Goal: Task Accomplishment & Management: Use online tool/utility

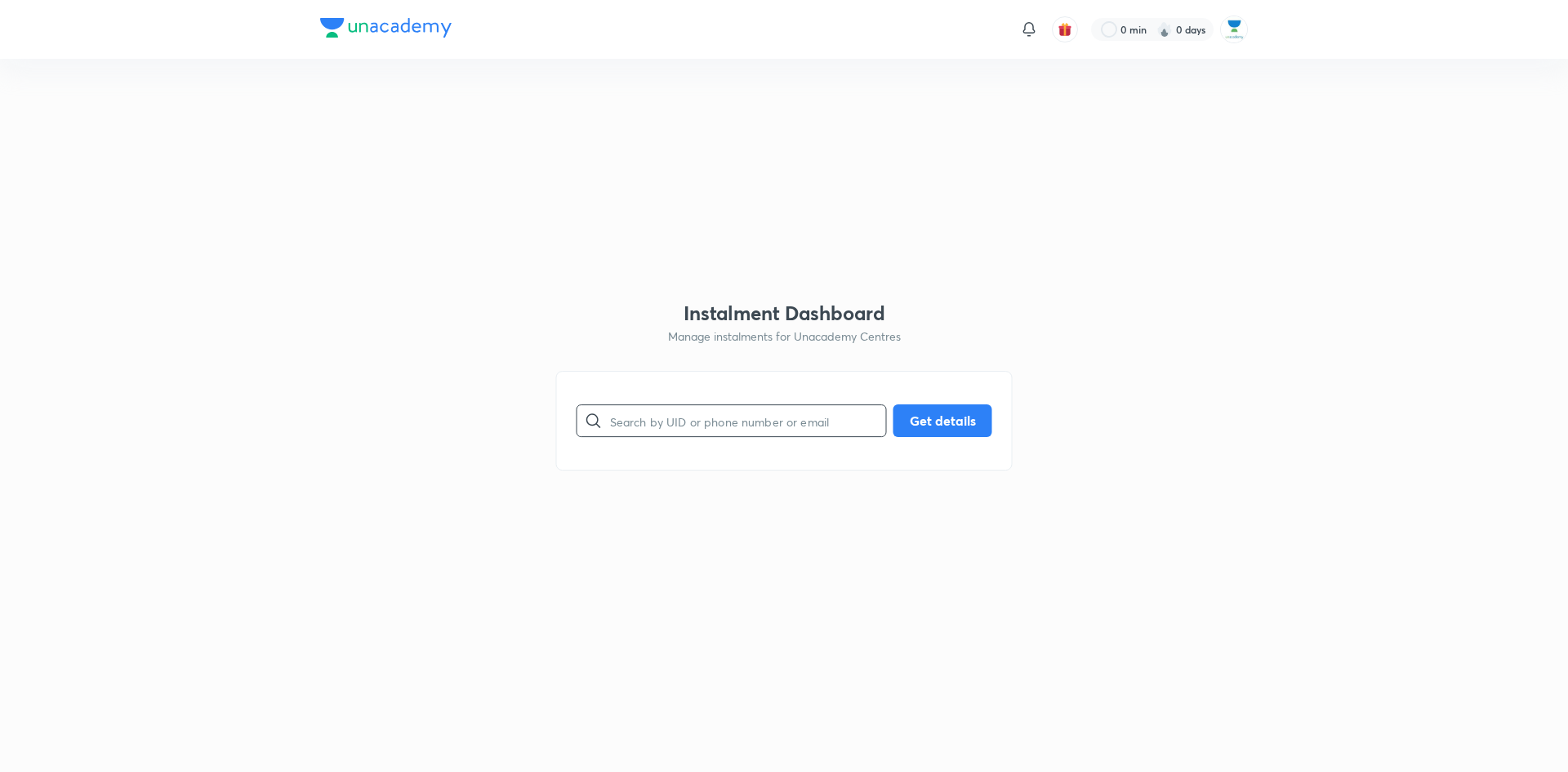
click at [761, 422] on input "text" at bounding box center [748, 421] width 276 height 42
paste input "QEY5BOBX6D"
type input "QEY5BOBX6D"
click at [964, 429] on button "Get details" at bounding box center [943, 419] width 99 height 33
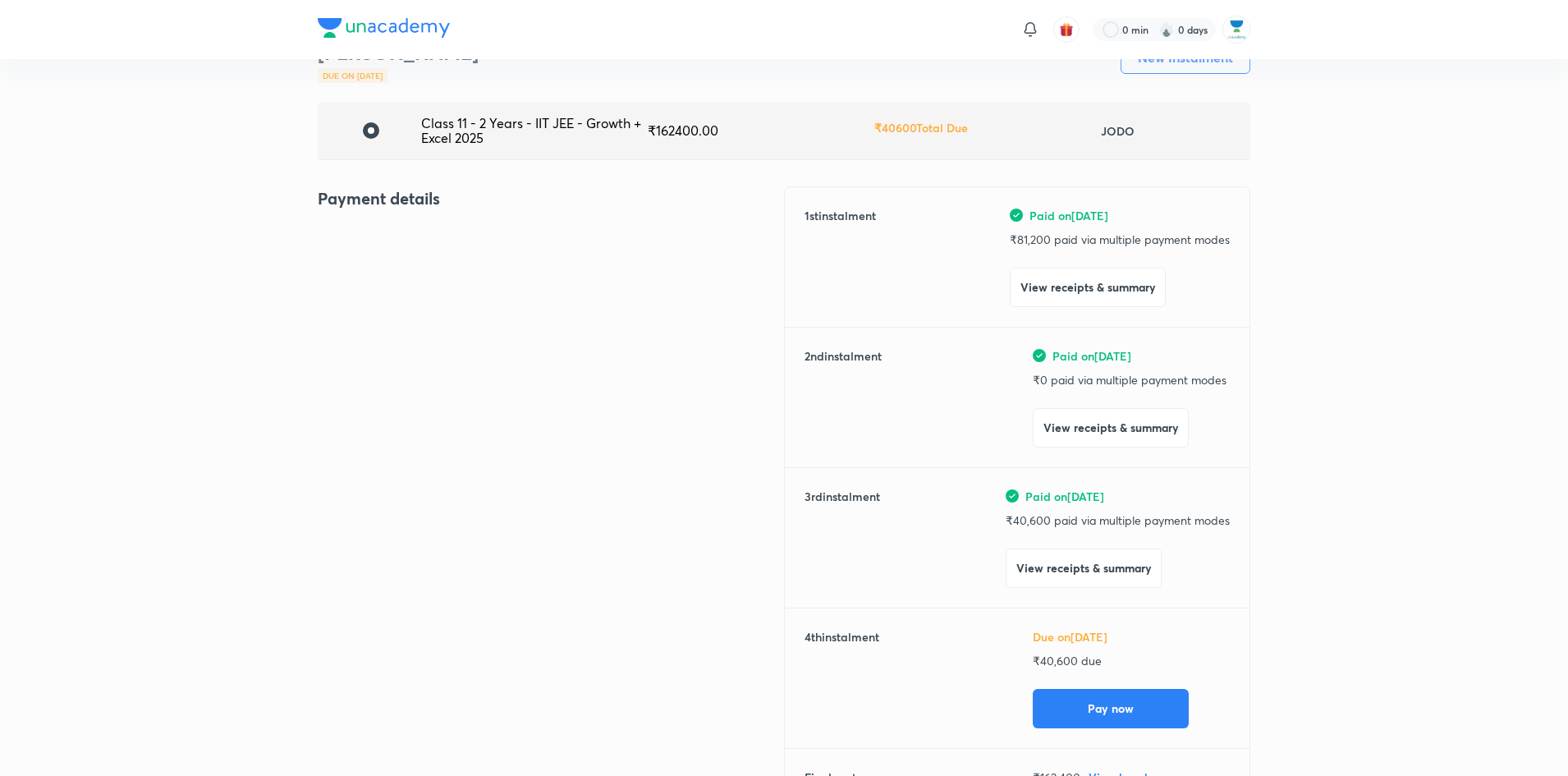
scroll to position [88, 0]
